Goal: Check status

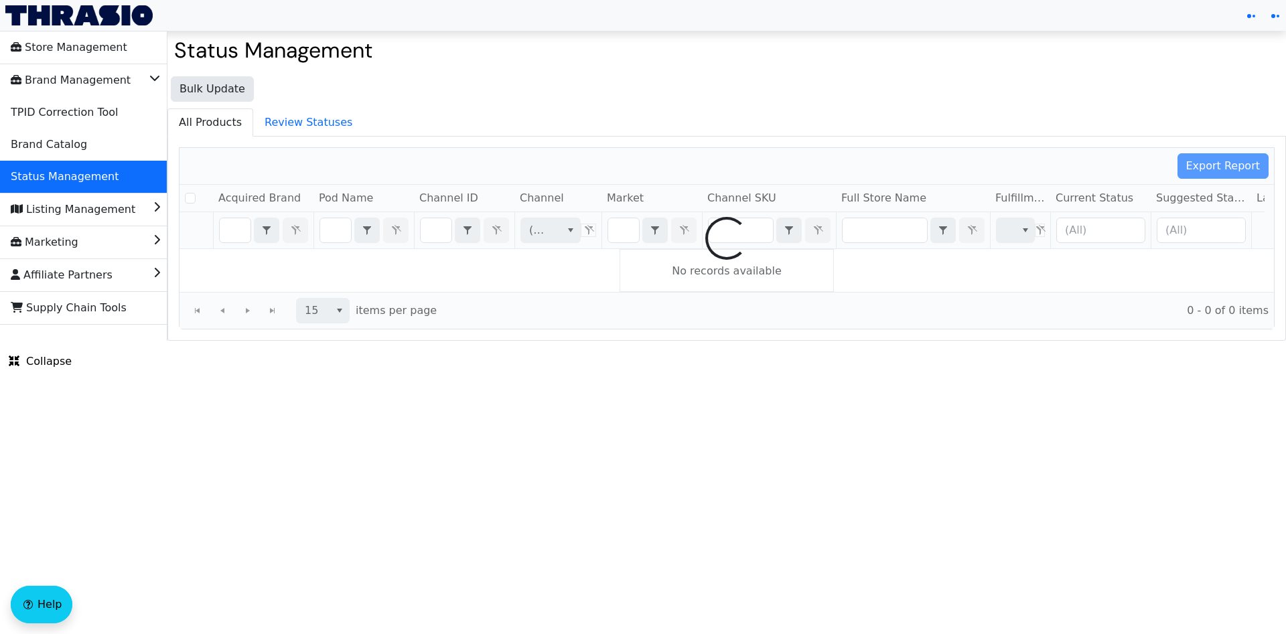
checkbox input "false"
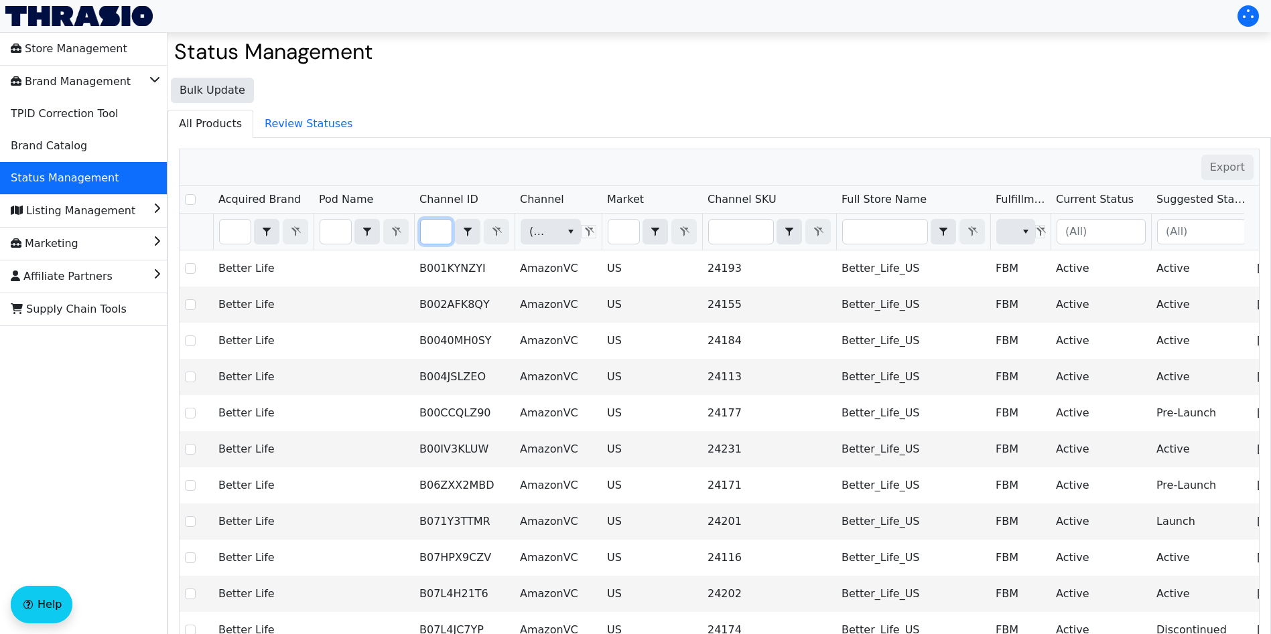
click at [439, 230] on input "Filter" at bounding box center [436, 232] width 31 height 24
type input "B006MV7WIO"
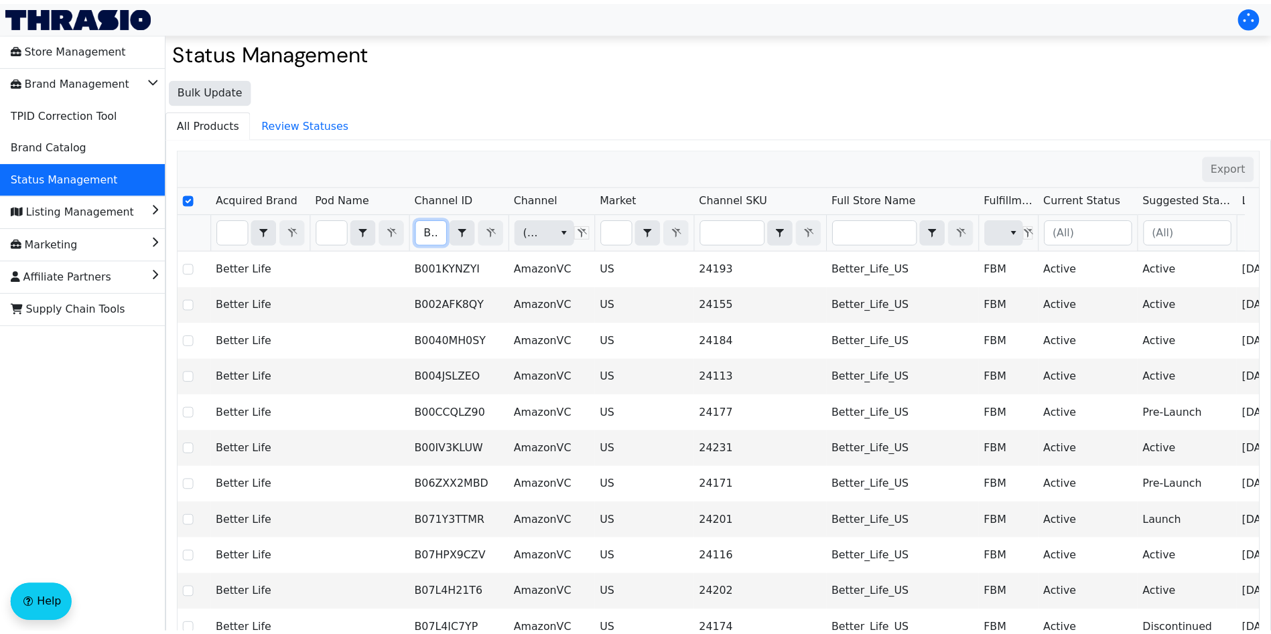
scroll to position [0, 58]
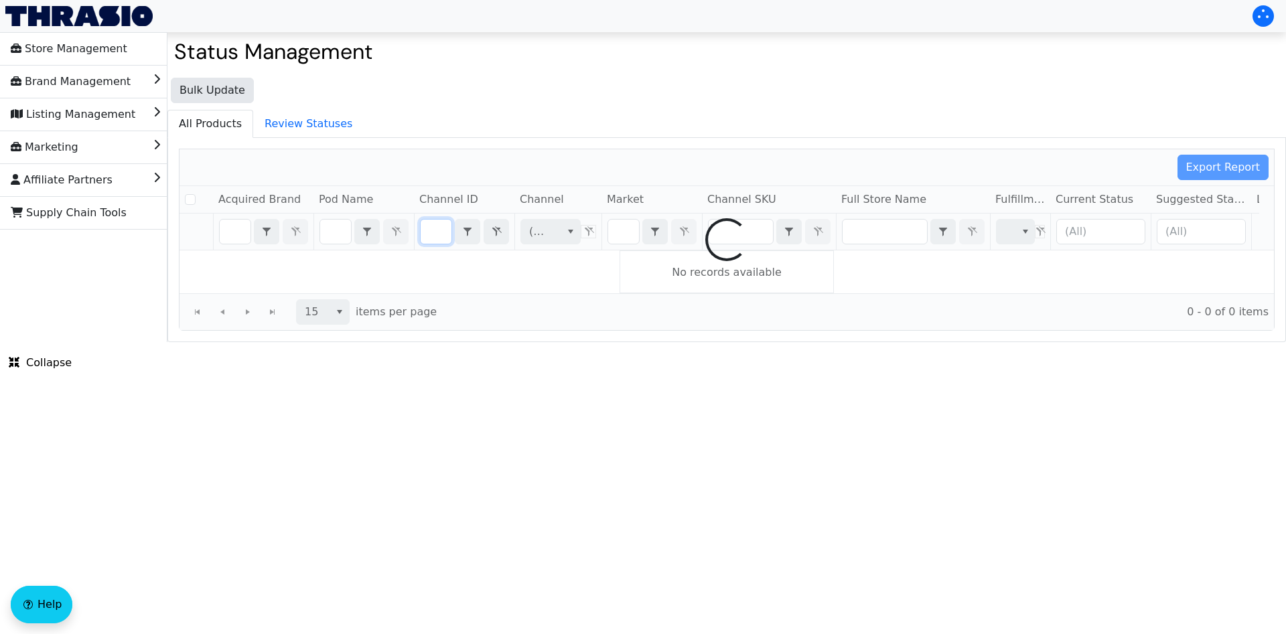
checkbox input "false"
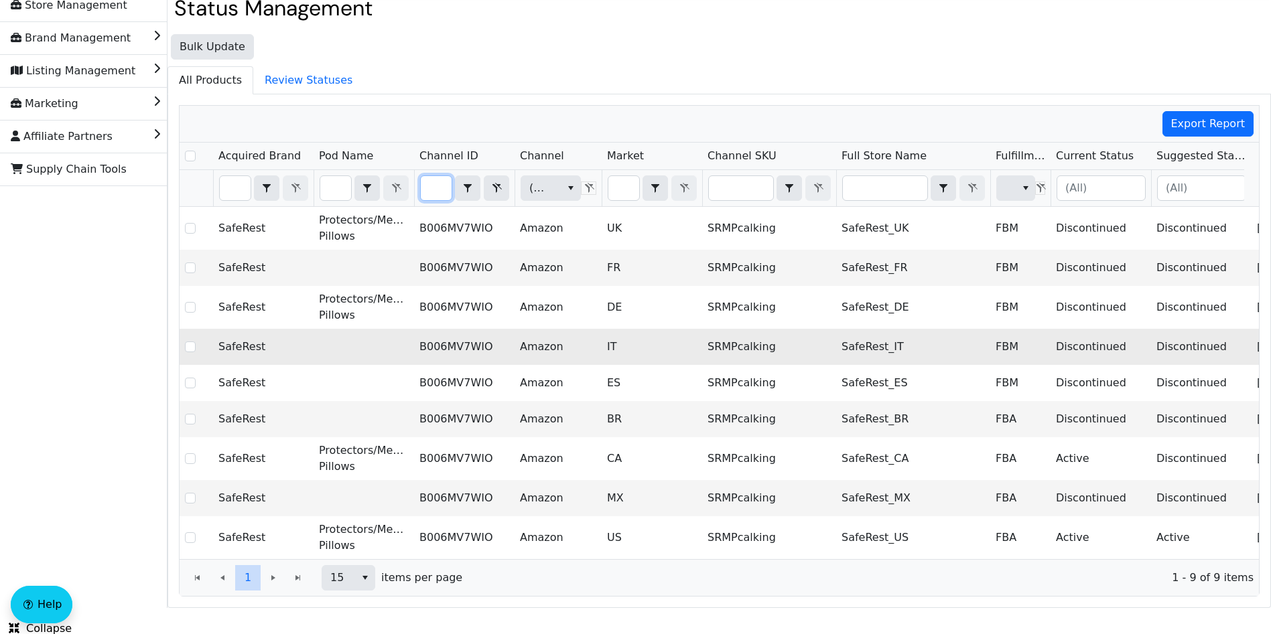
scroll to position [66, 0]
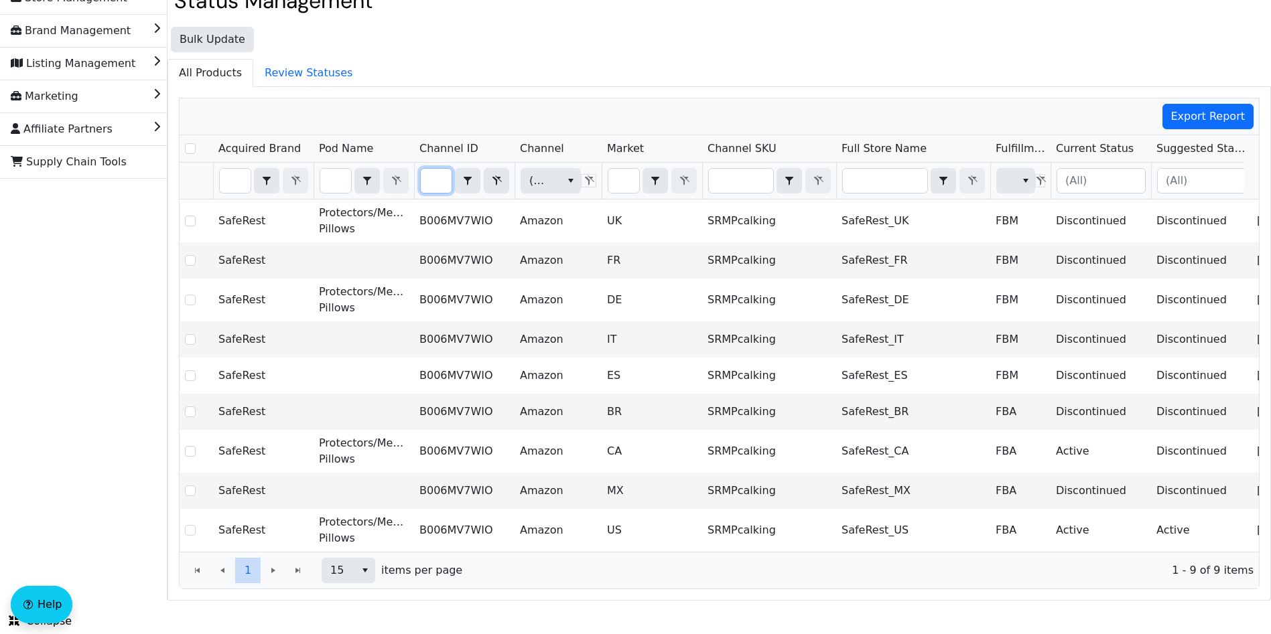
type input "B006MV7WIO"
